Goal: Find specific page/section: Find specific page/section

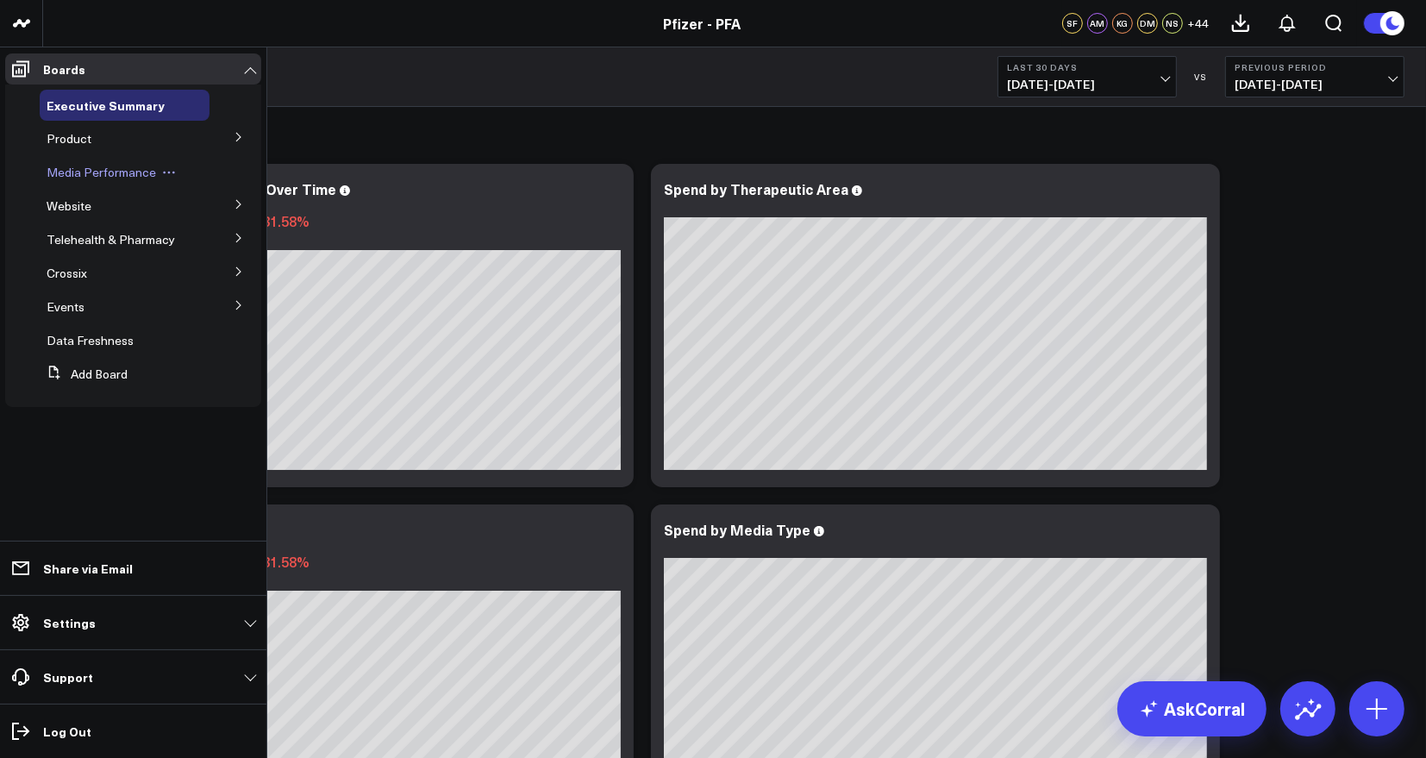
click at [116, 167] on span "Media Performance" at bounding box center [101, 172] width 109 height 16
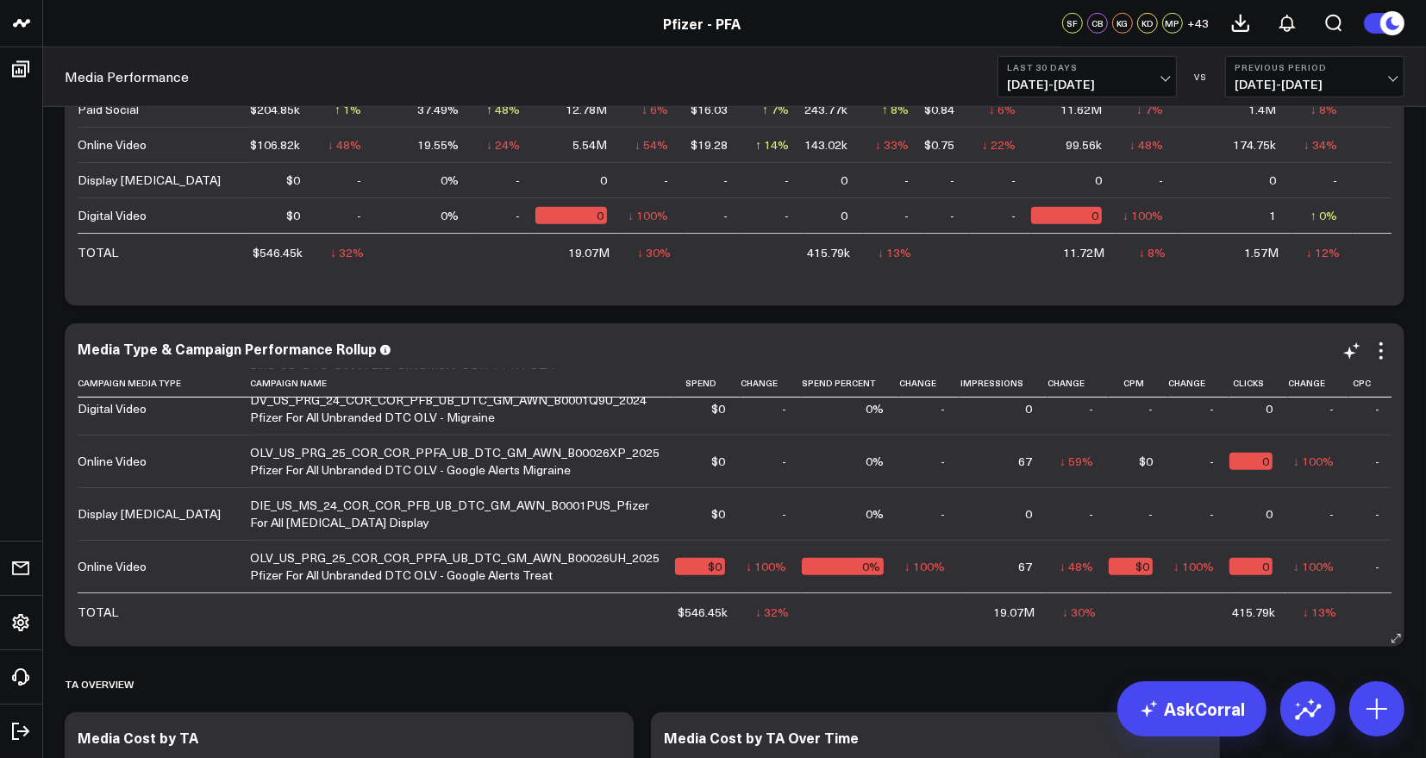
scroll to position [1300, 0]
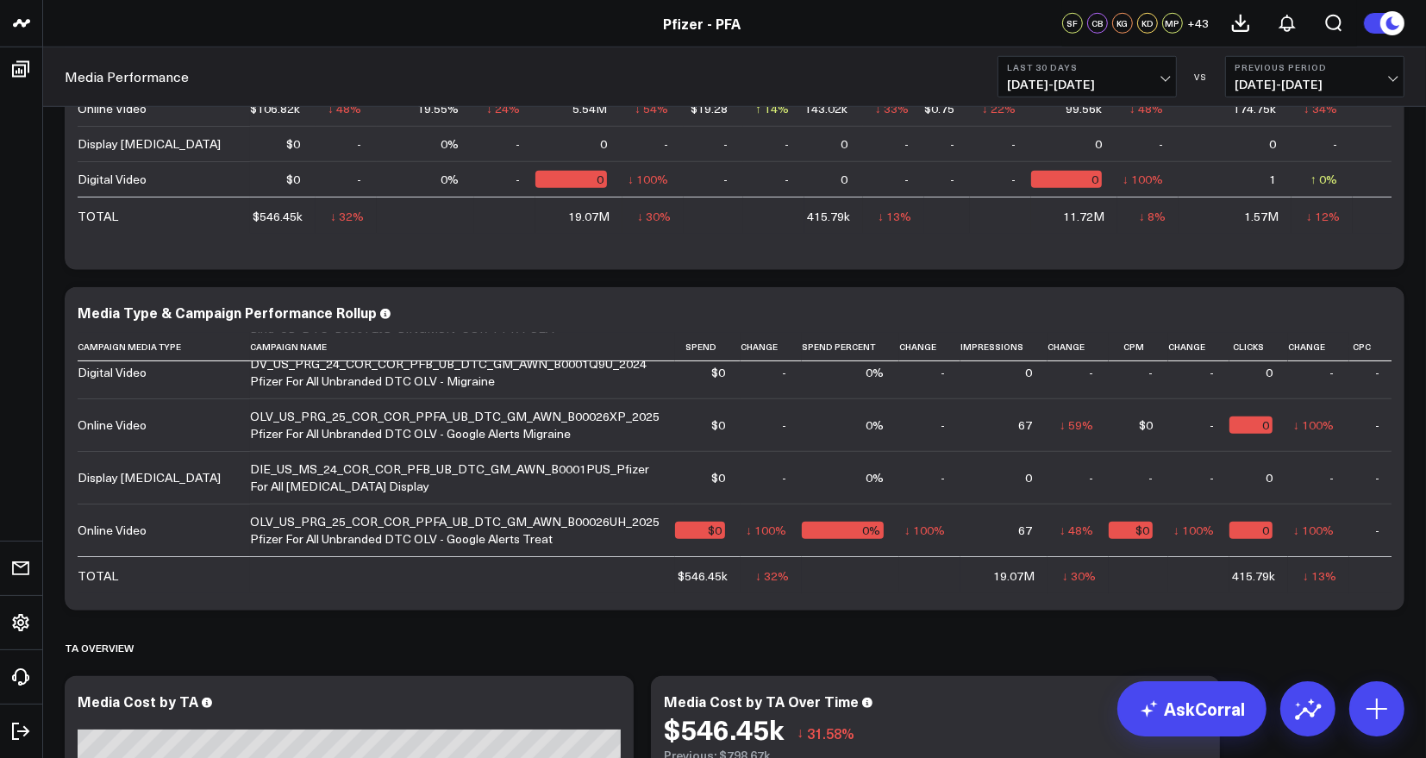
drag, startPoint x: 463, startPoint y: 456, endPoint x: 1416, endPoint y: 484, distance: 953.7
click at [1416, 484] on div "Overview Modify via AI Copy link to widget Ask support Remove Create linked cop…" at bounding box center [734, 476] width 1383 height 3313
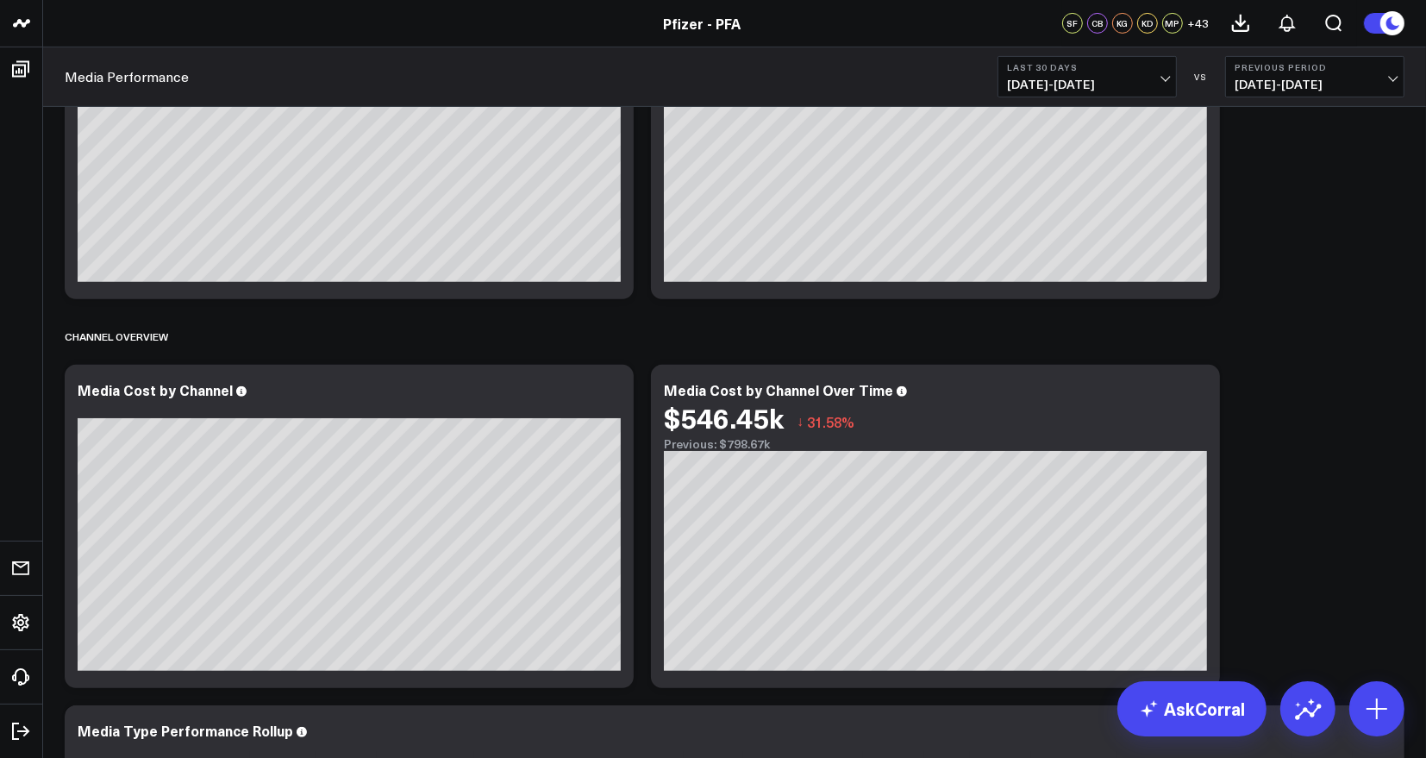
scroll to position [0, 0]
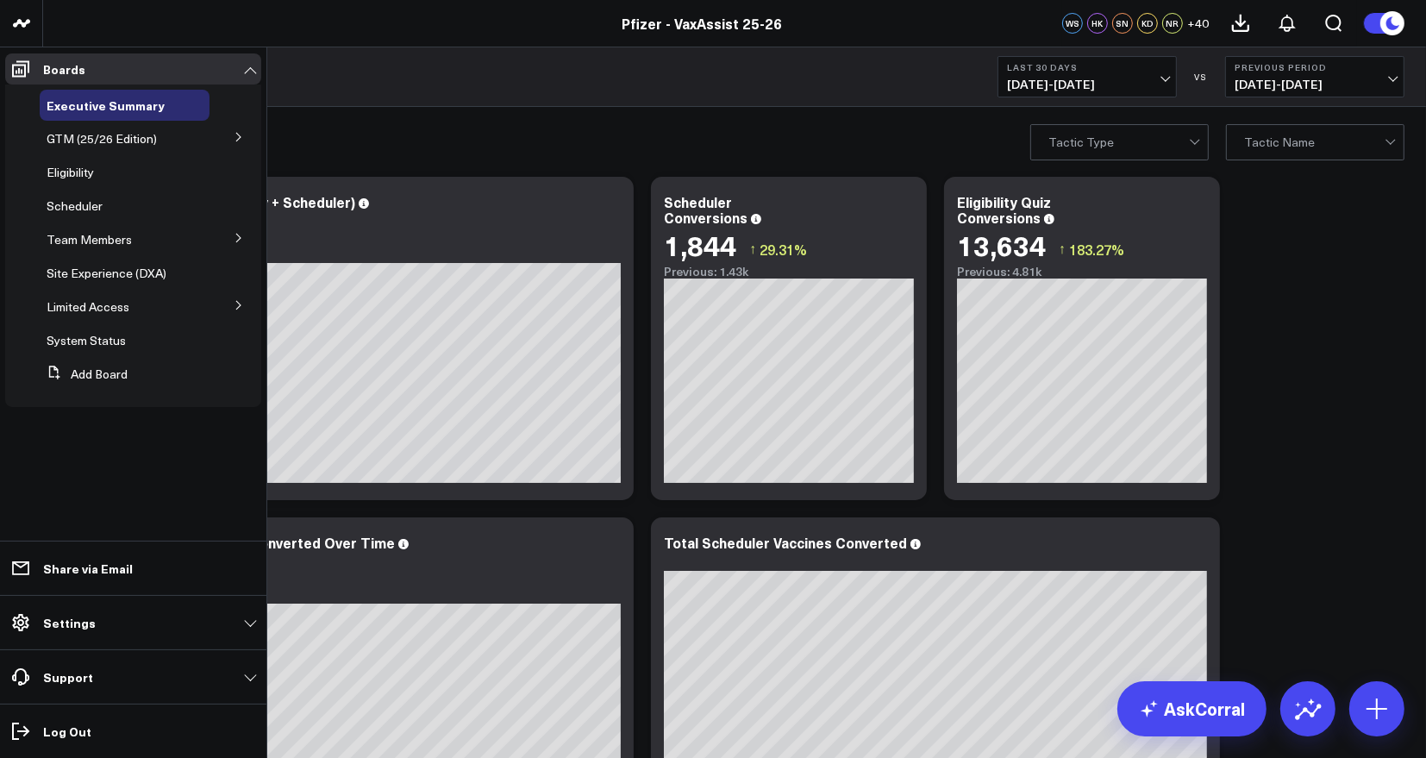
click at [232, 308] on button at bounding box center [238, 304] width 45 height 26
click at [118, 340] on span "PFA - Cross Domain" at bounding box center [111, 337] width 109 height 16
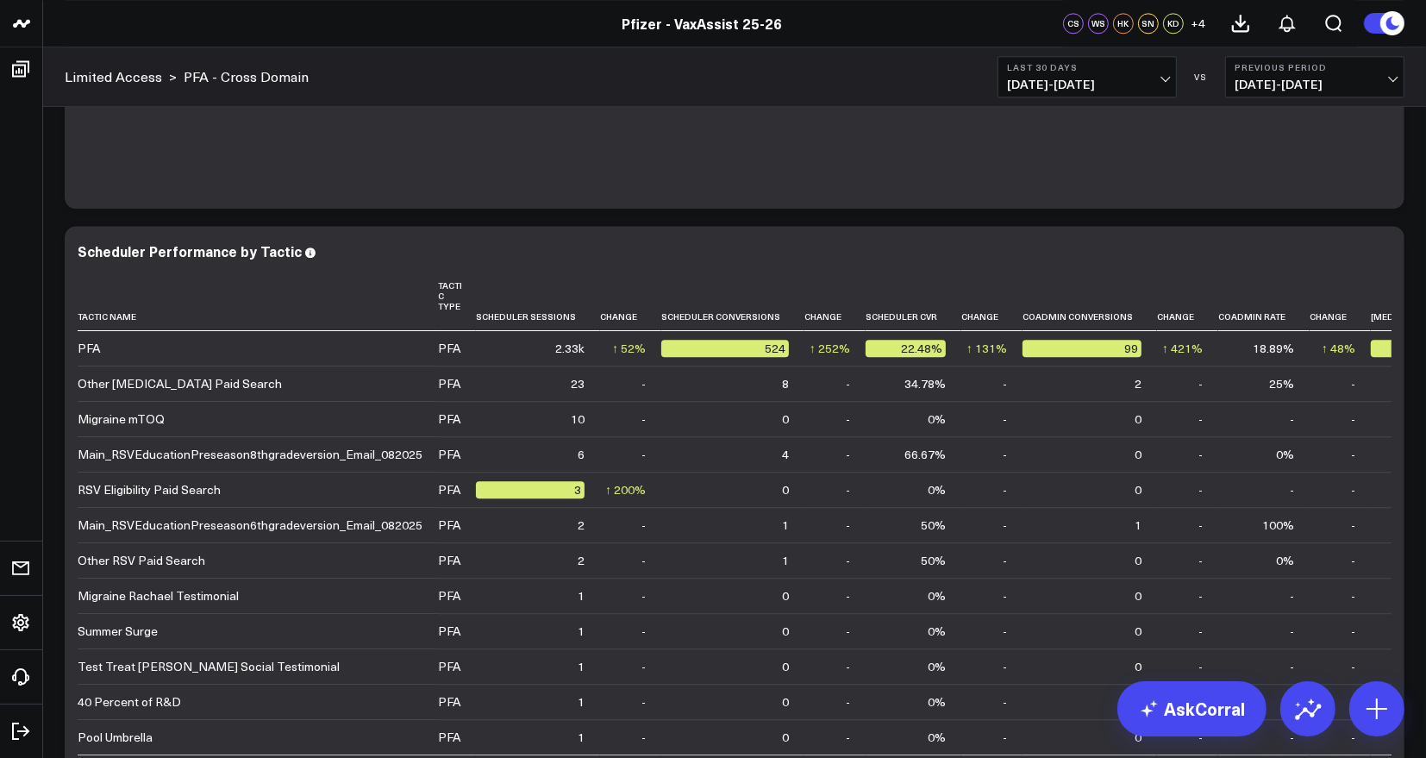
scroll to position [4195, 0]
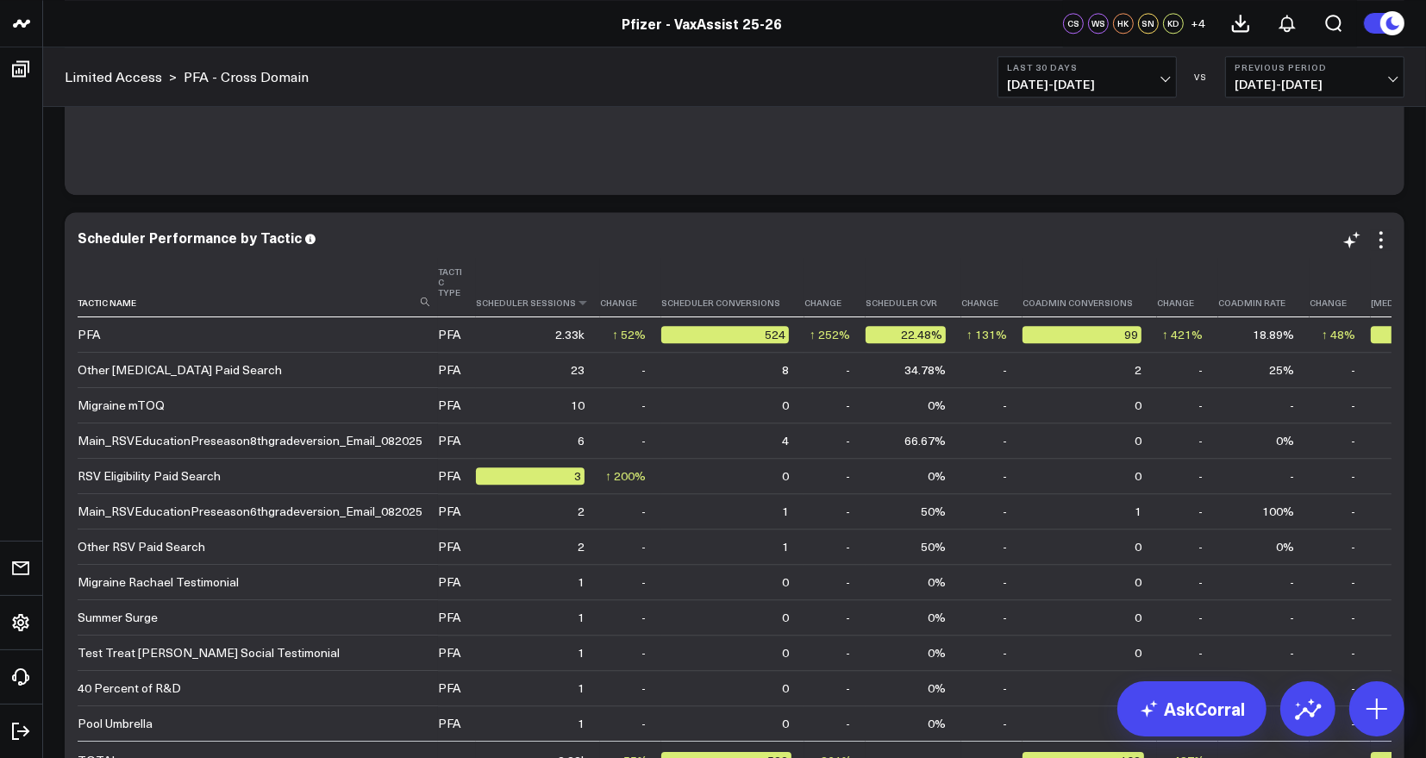
click at [559, 311] on th "Scheduler Sessions" at bounding box center [538, 287] width 124 height 59
click at [576, 301] on icon at bounding box center [583, 302] width 14 height 10
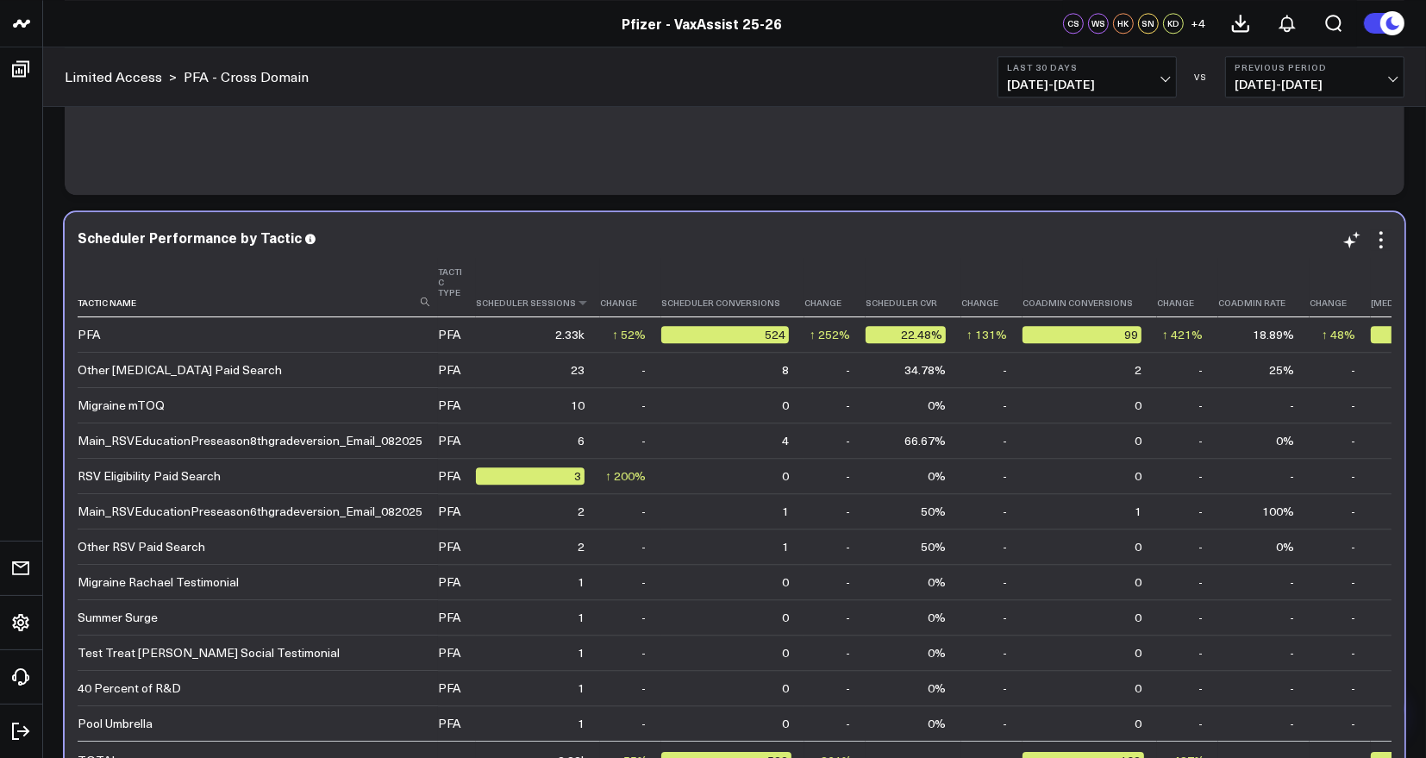
click at [562, 299] on th "Scheduler Sessions" at bounding box center [538, 287] width 124 height 59
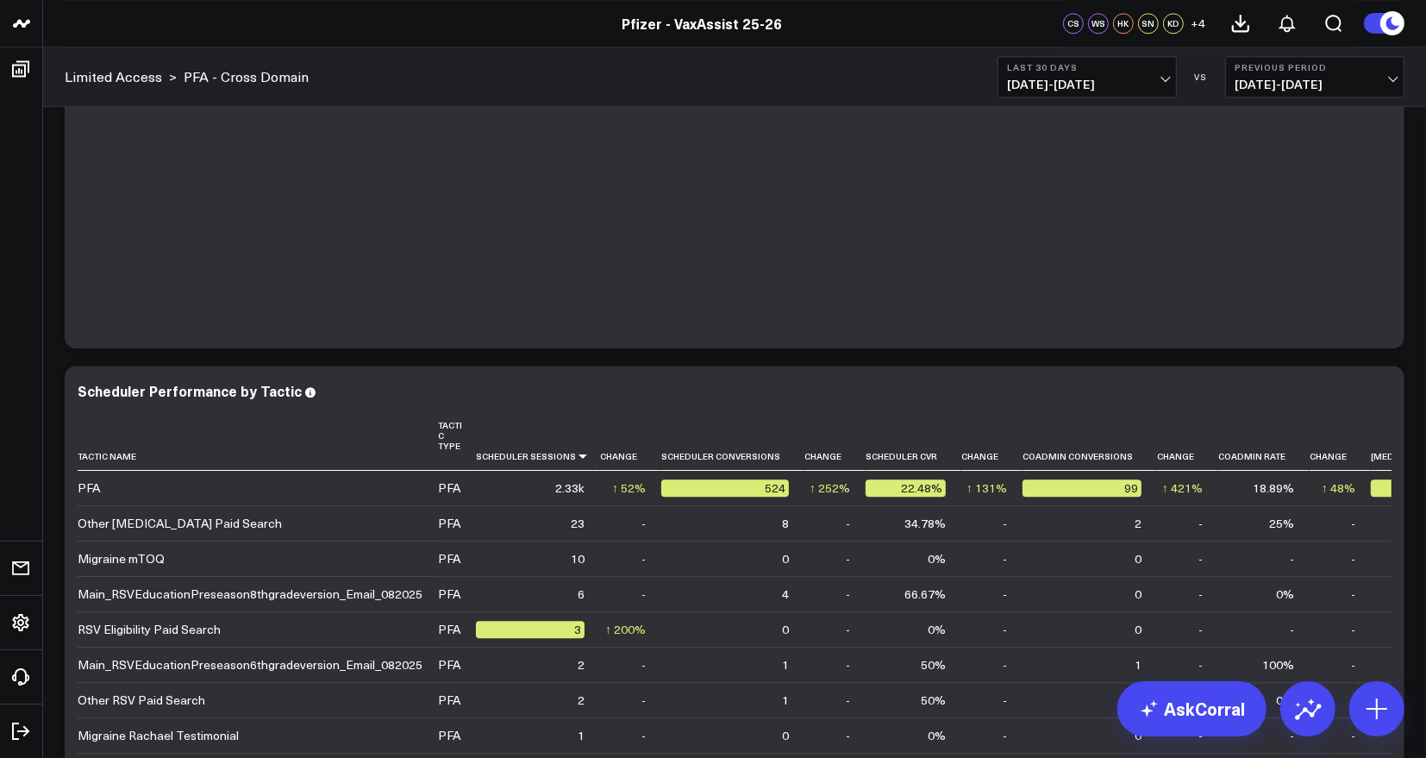
scroll to position [3964, 0]
